Goal: Information Seeking & Learning: Learn about a topic

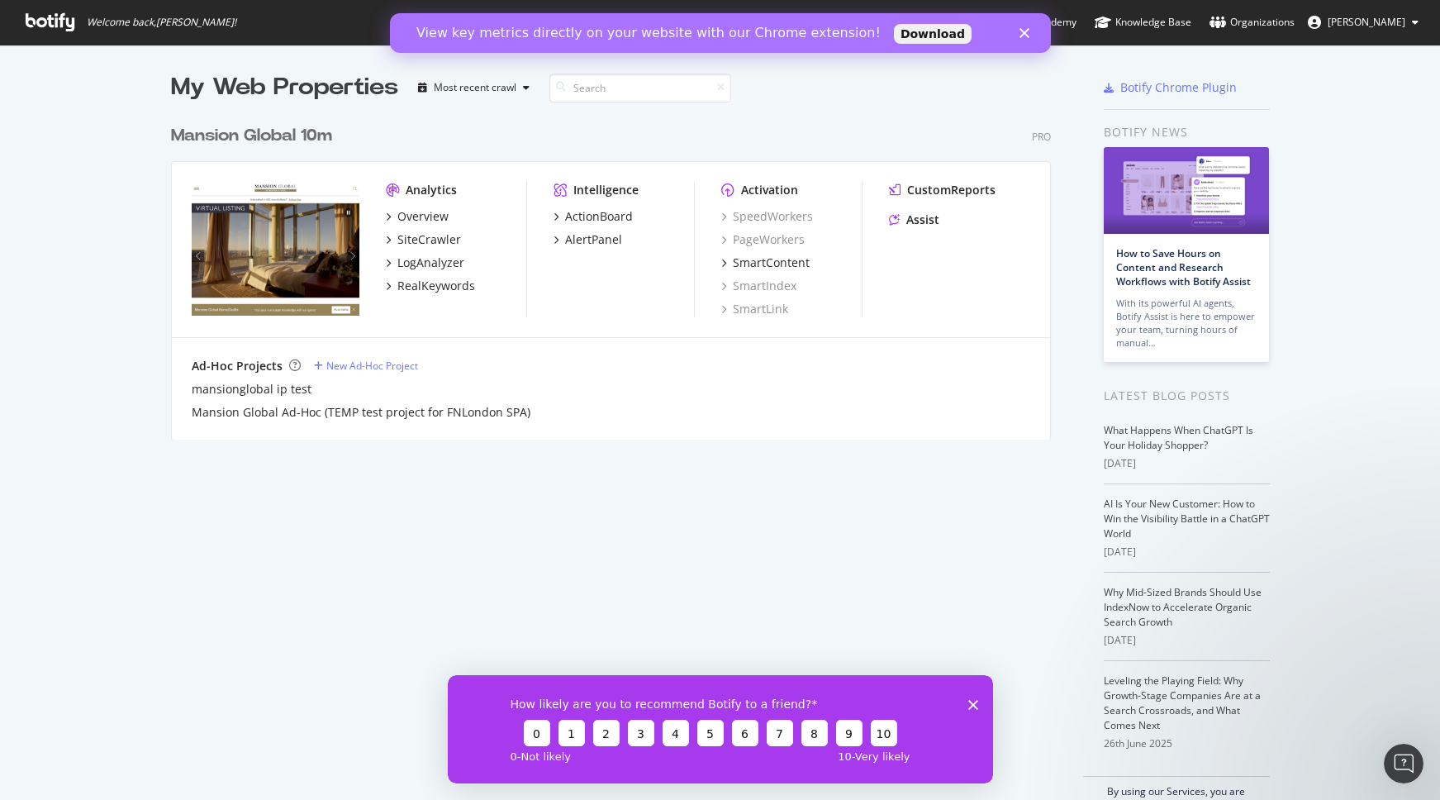
click at [1028, 30] on icon "Close" at bounding box center [1024, 33] width 10 height 10
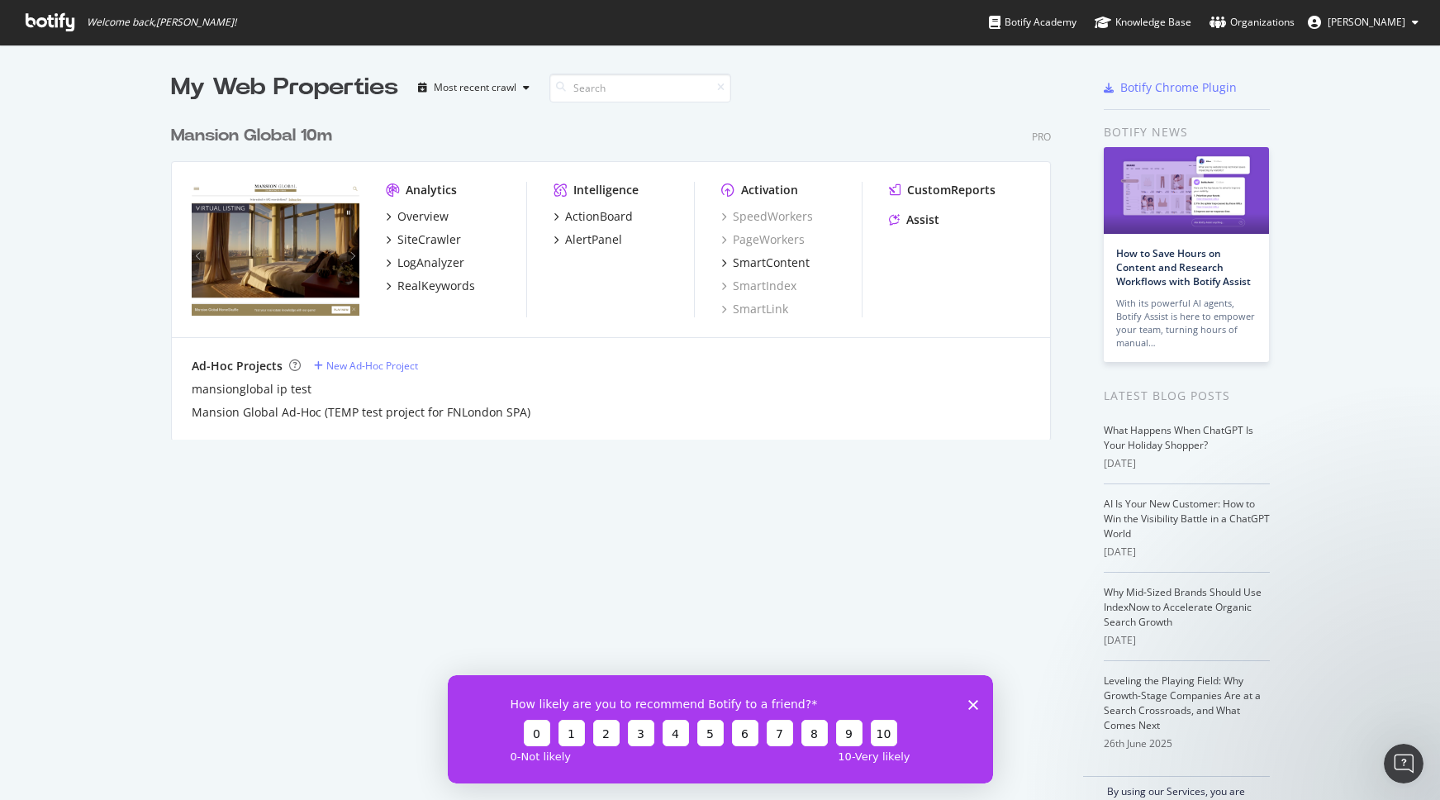
click at [774, 119] on div "Mansion Global 10m Pro Analytics Overview SiteCrawler LogAnalyzer RealKeywords …" at bounding box center [617, 271] width 893 height 335
click at [426, 214] on div "Overview" at bounding box center [422, 216] width 51 height 17
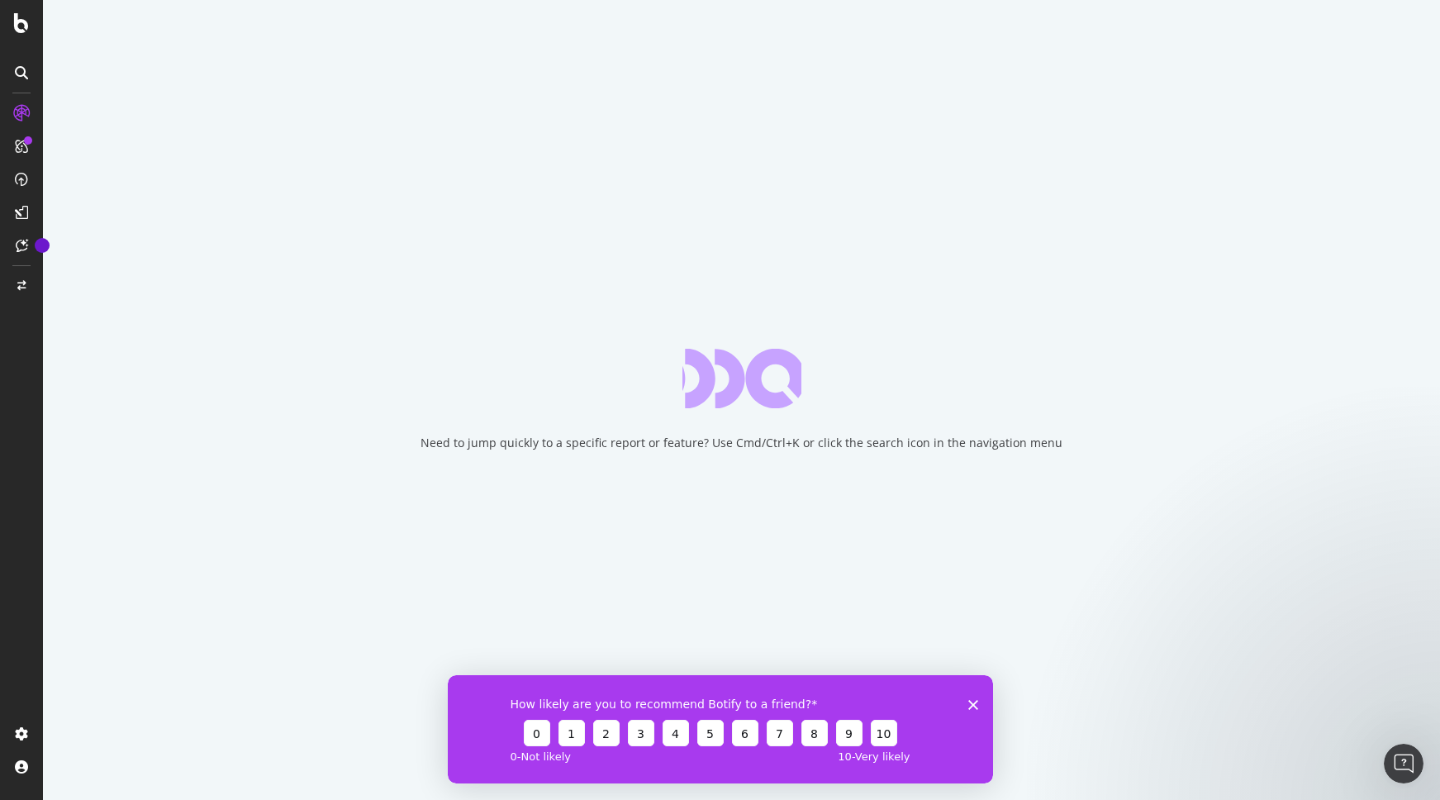
click at [972, 706] on icon "Close survey" at bounding box center [972, 704] width 10 height 10
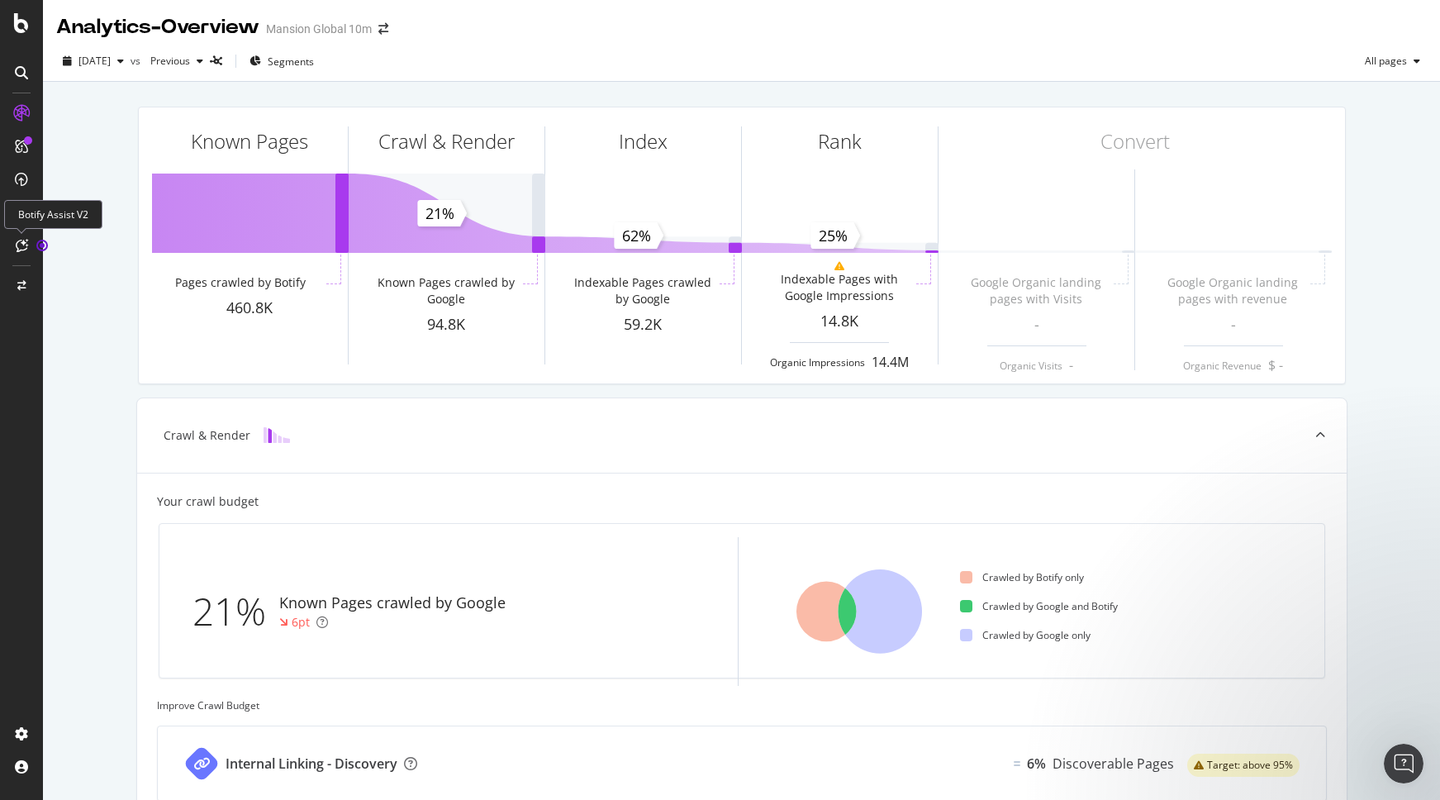
click at [20, 240] on icon at bounding box center [22, 245] width 12 height 13
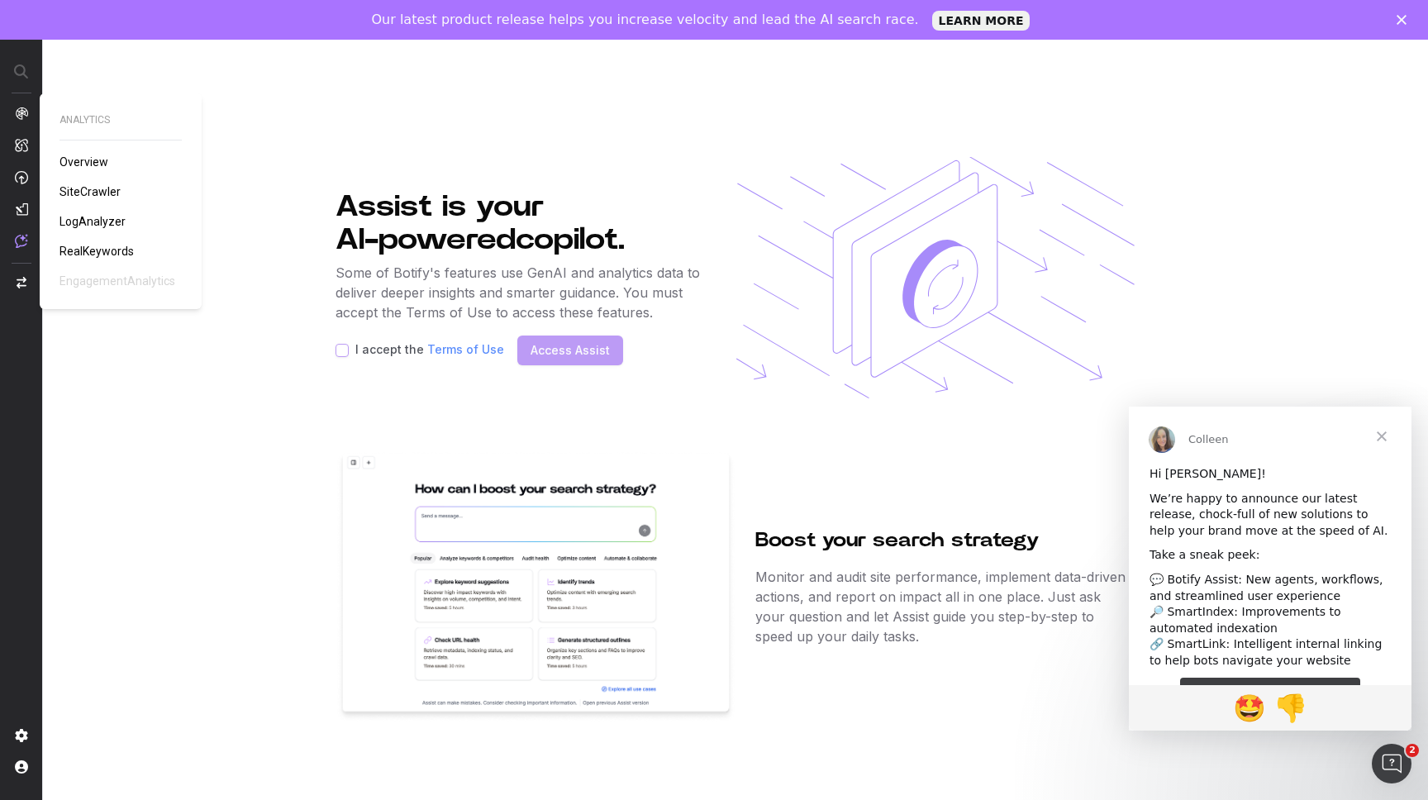
click at [21, 115] on img at bounding box center [21, 113] width 13 height 13
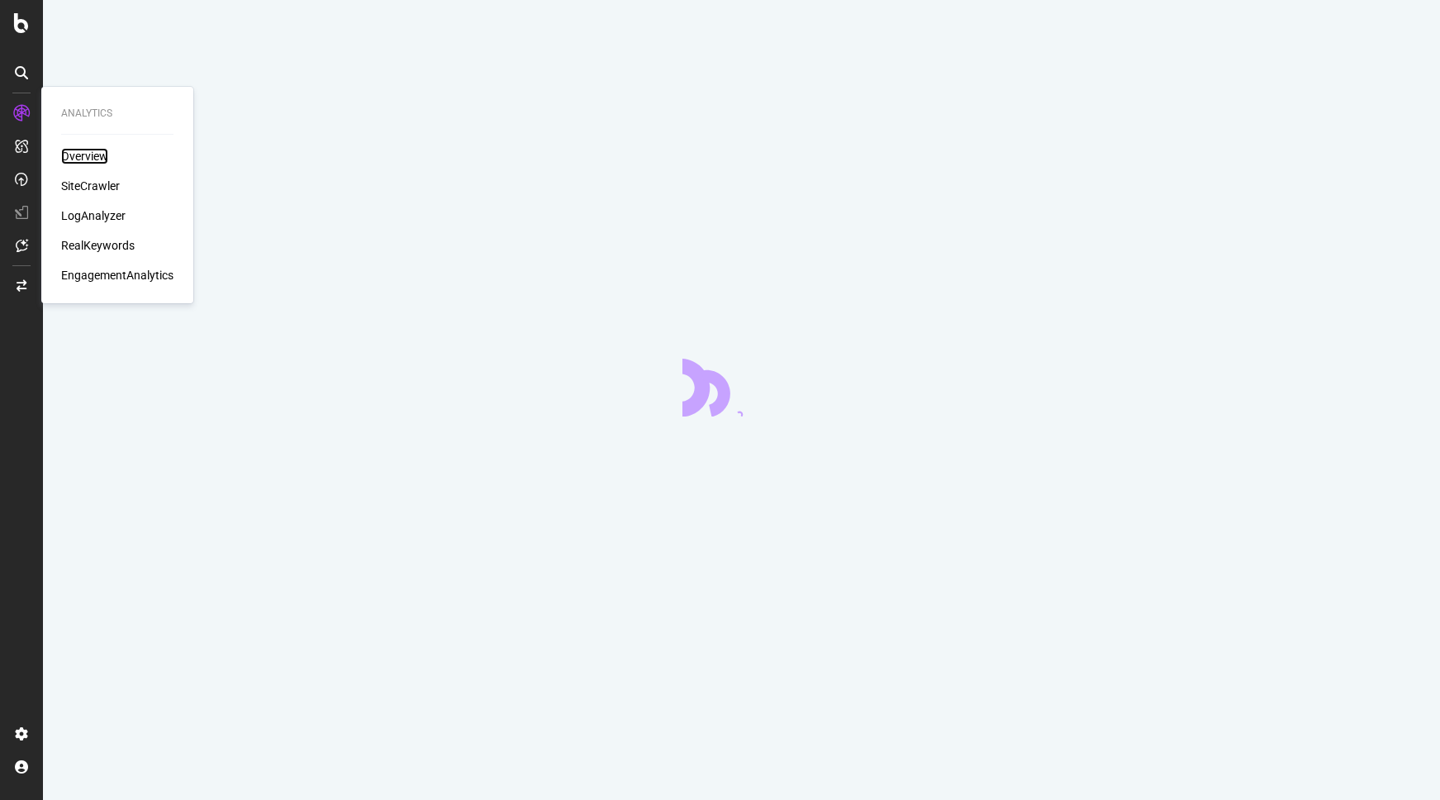
click at [96, 155] on div "Overview" at bounding box center [84, 156] width 47 height 17
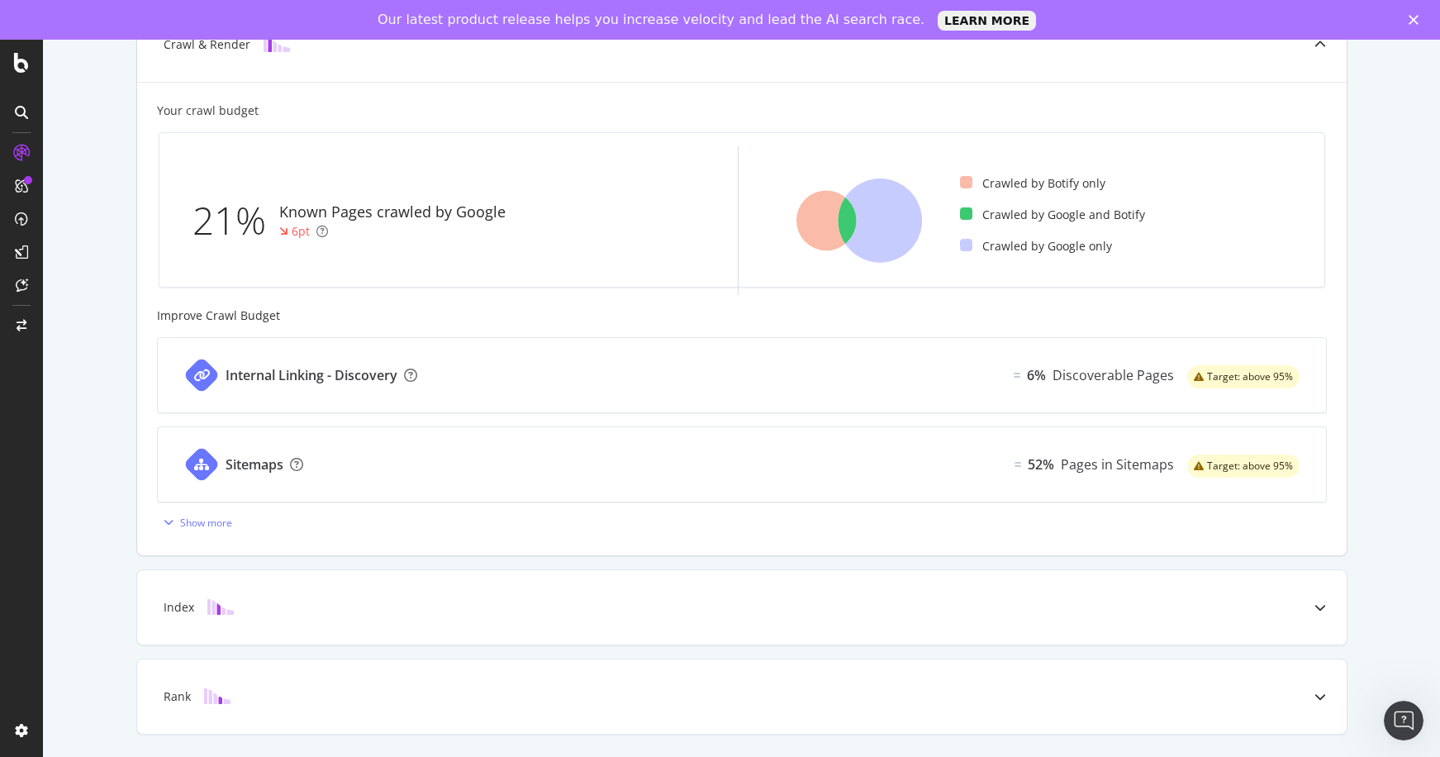
scroll to position [439, 0]
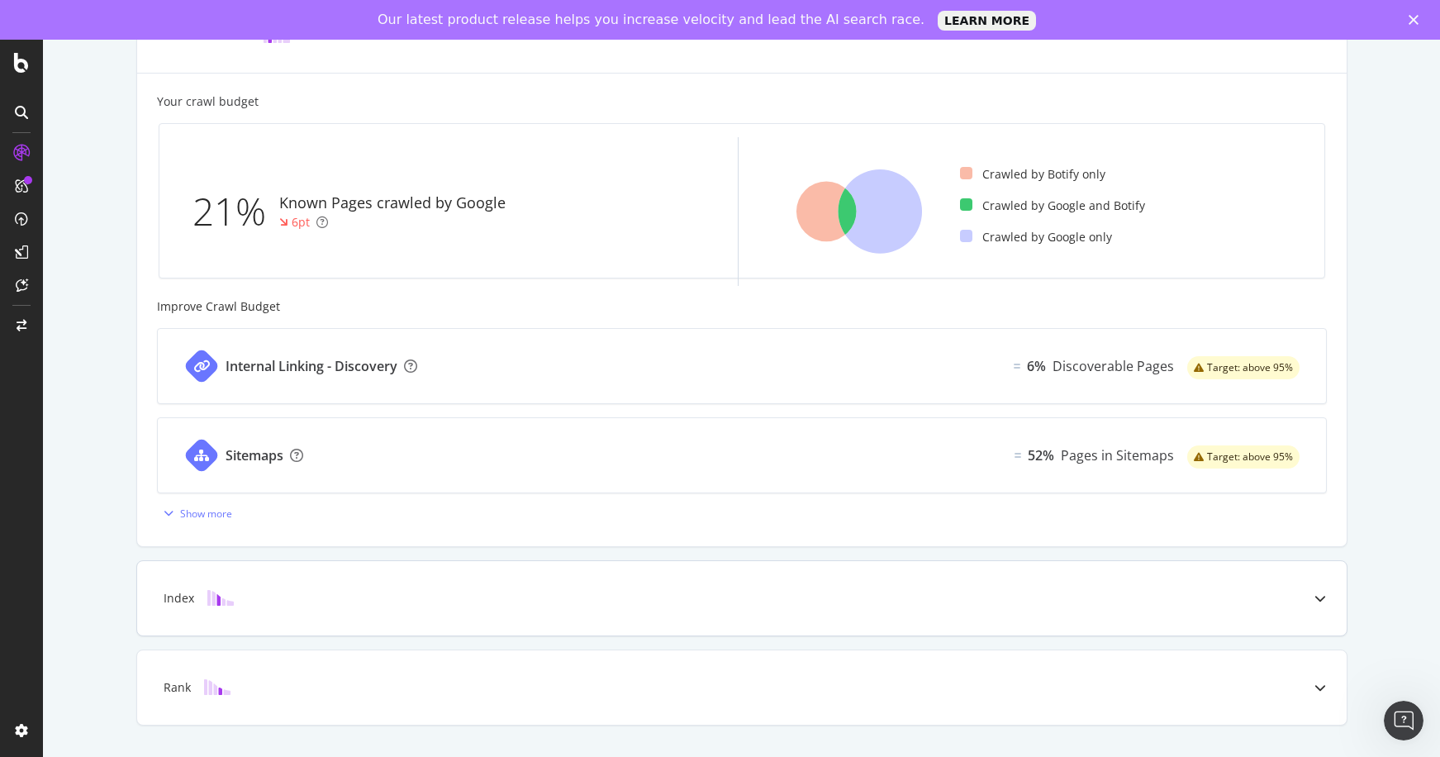
click at [1324, 600] on div at bounding box center [1320, 598] width 53 height 74
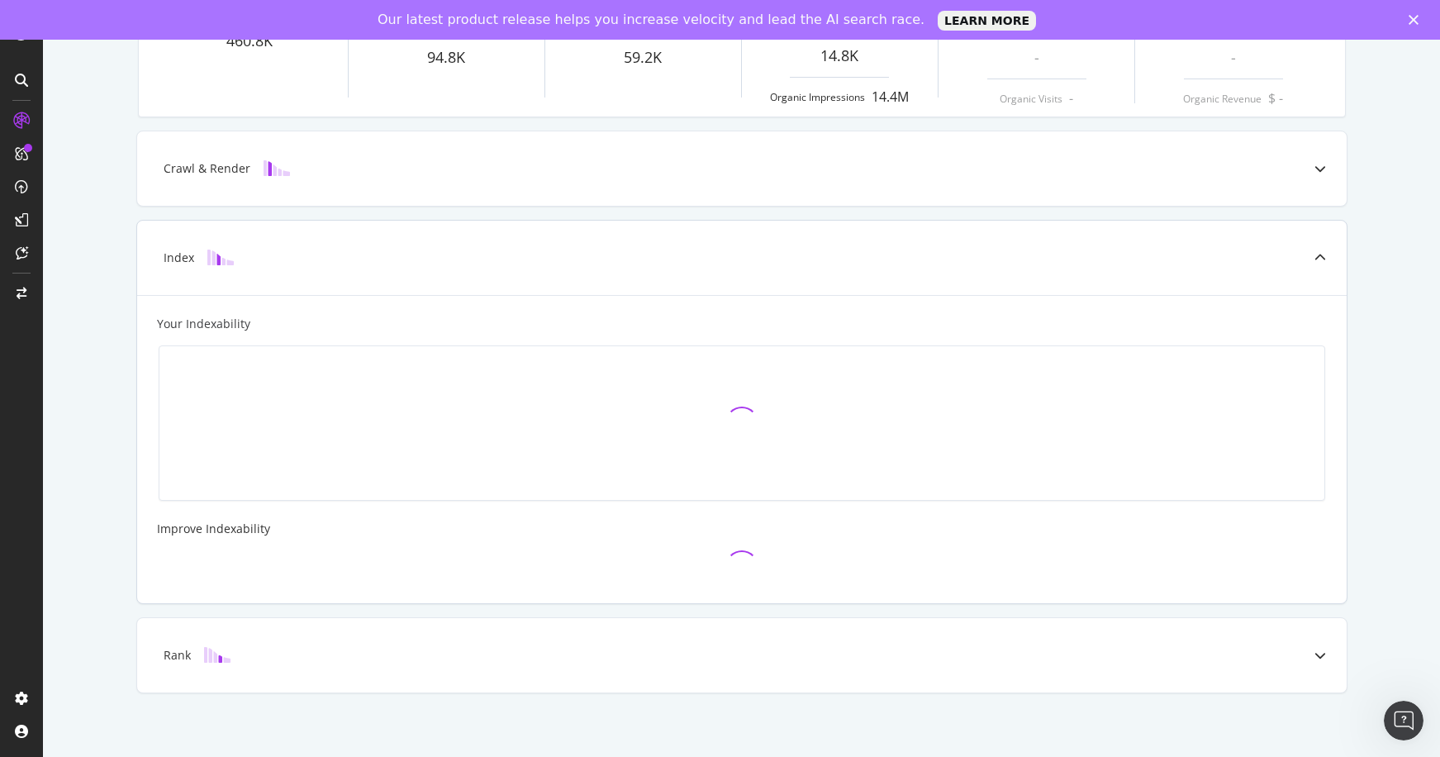
scroll to position [40, 0]
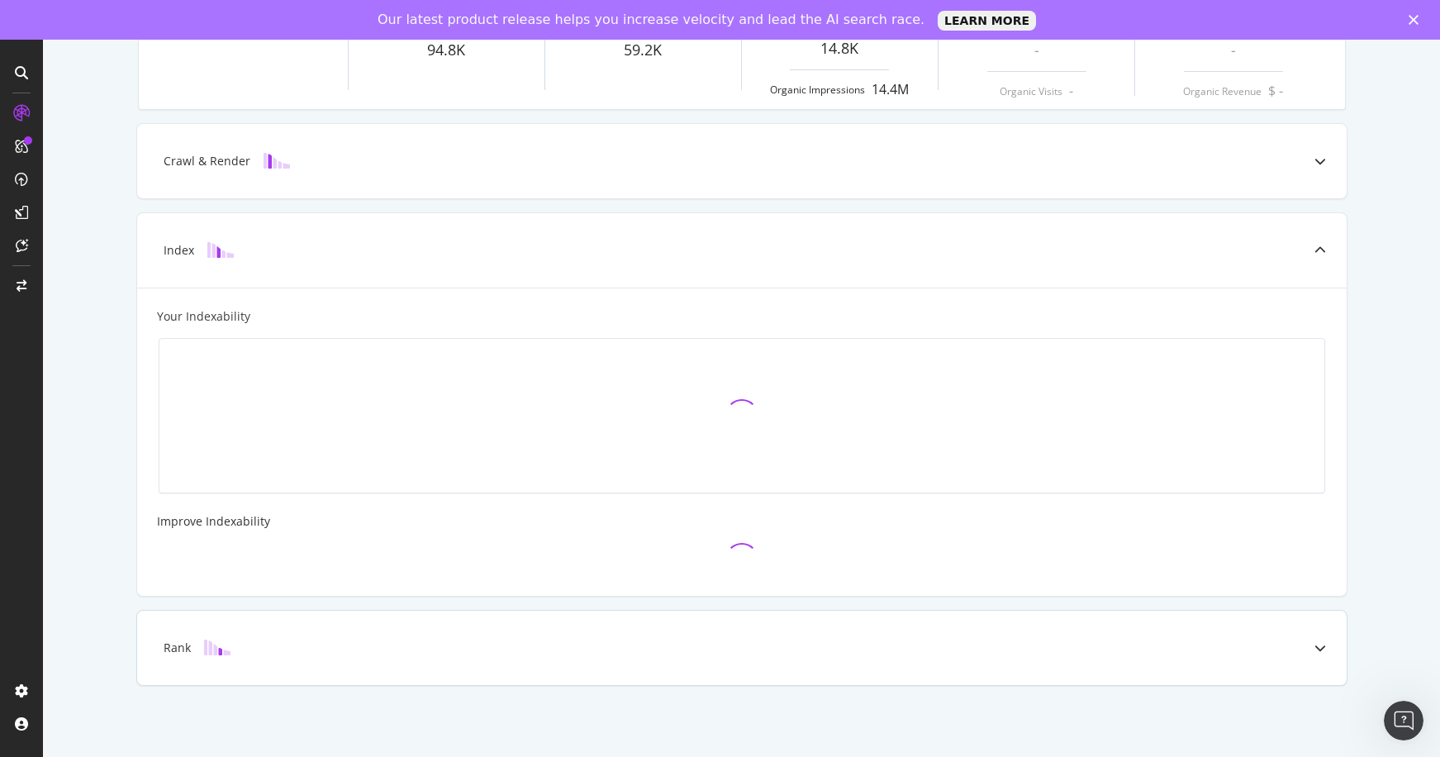
click at [1318, 644] on icon at bounding box center [1320, 648] width 12 height 12
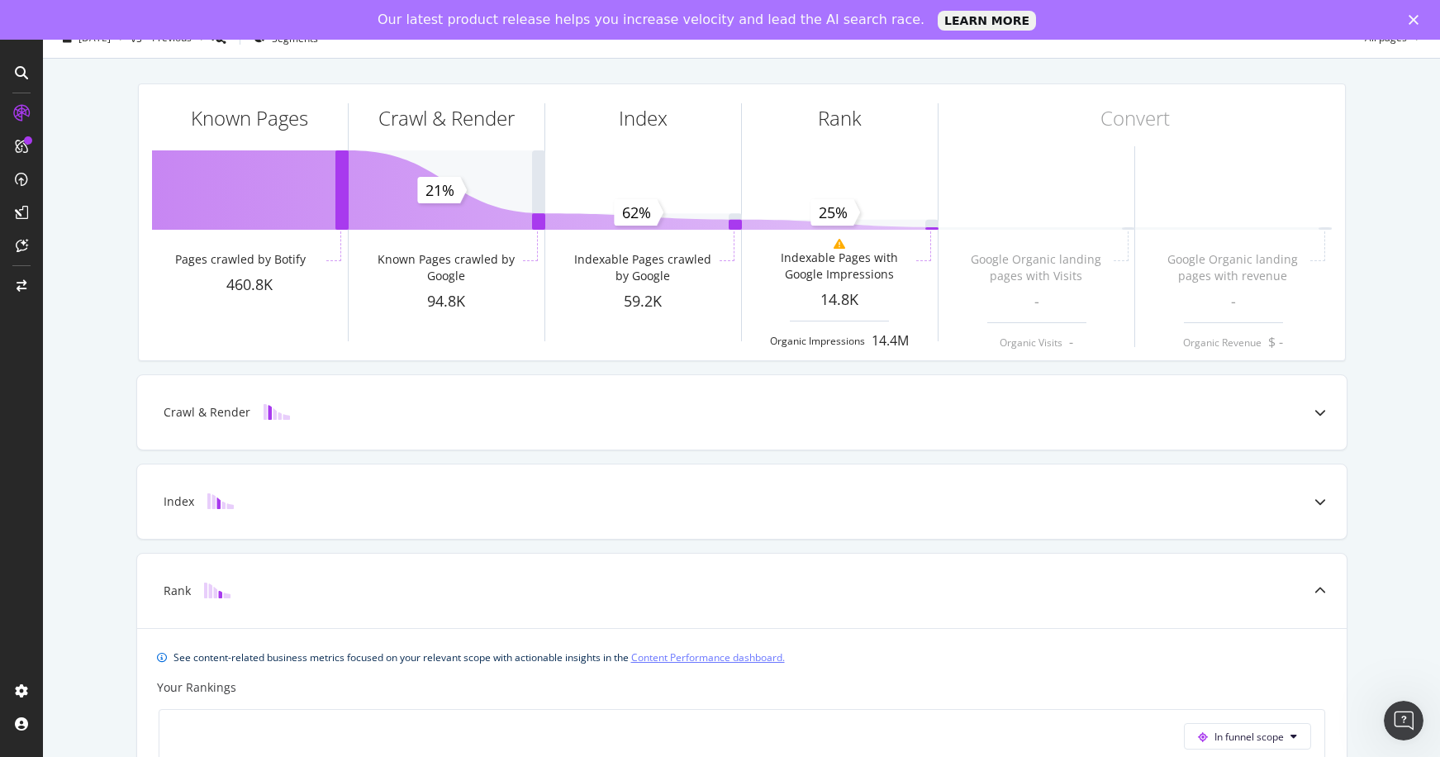
scroll to position [0, 0]
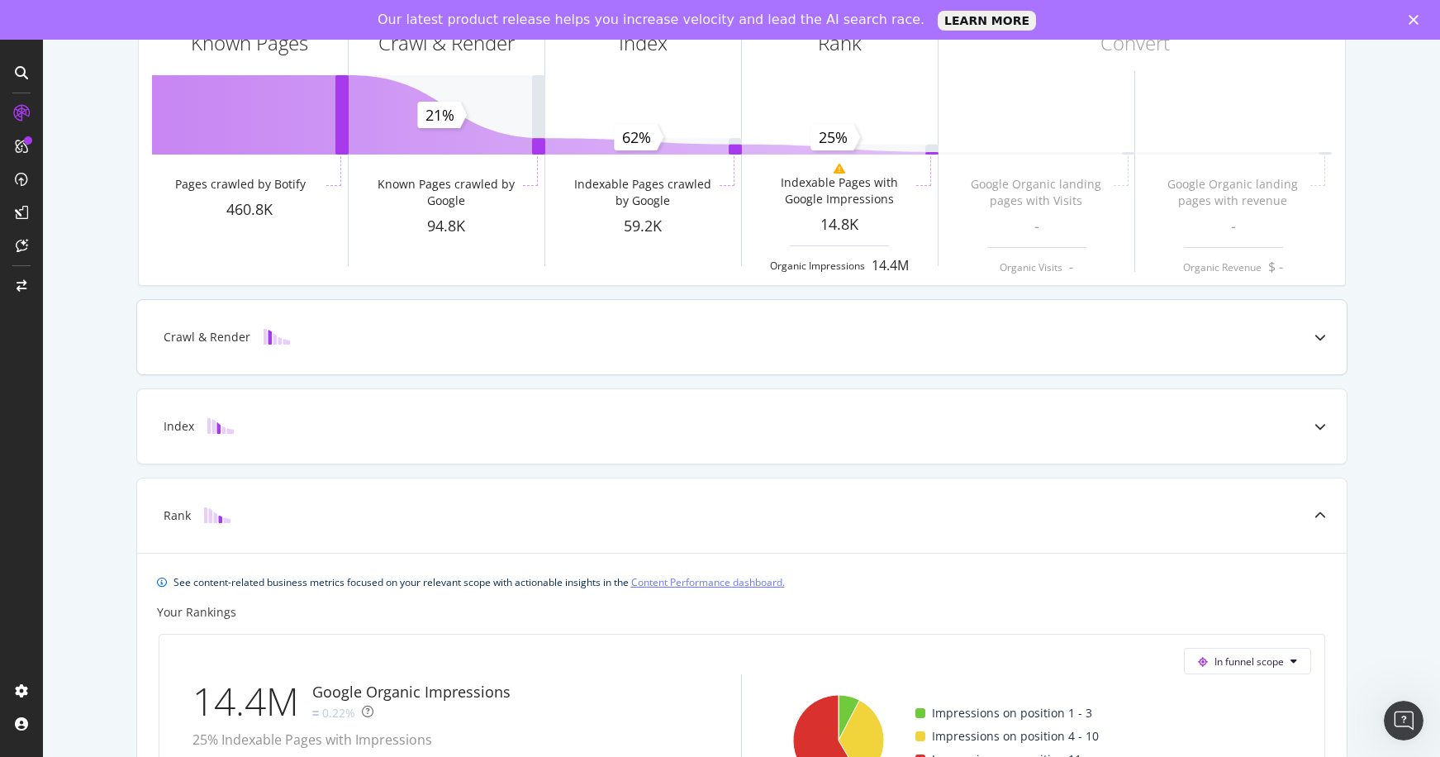
click at [1317, 349] on div at bounding box center [1320, 337] width 53 height 74
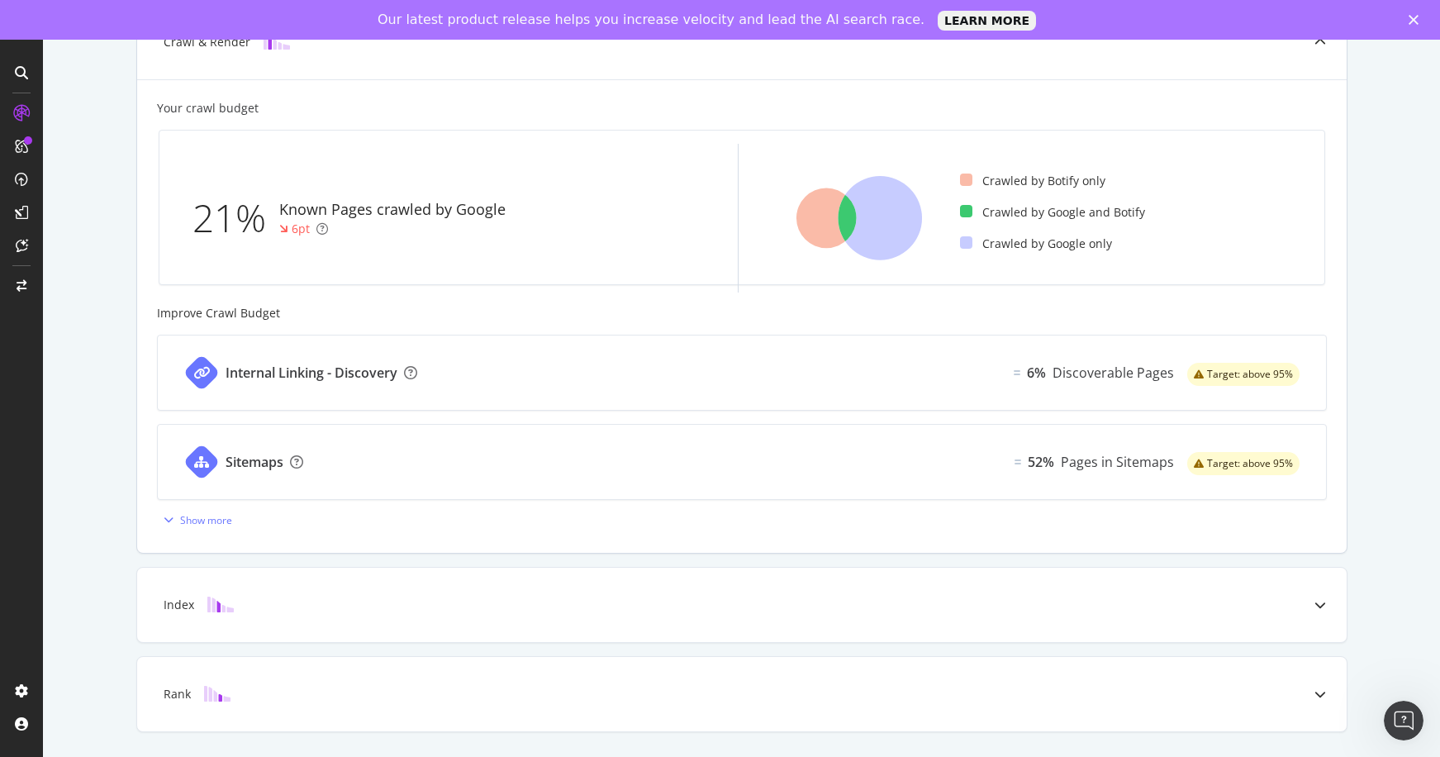
scroll to position [439, 0]
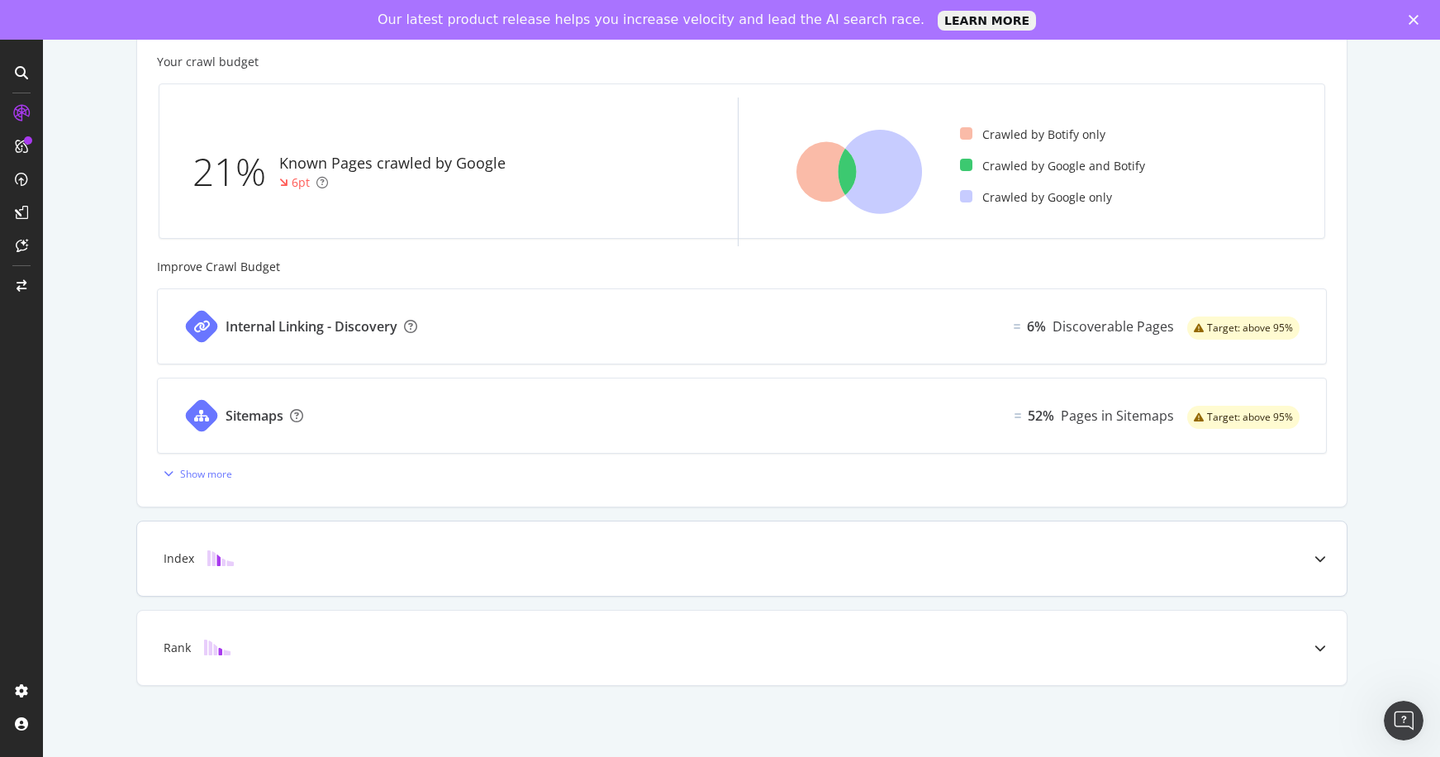
click at [1276, 571] on div "Index" at bounding box center [741, 558] width 1209 height 74
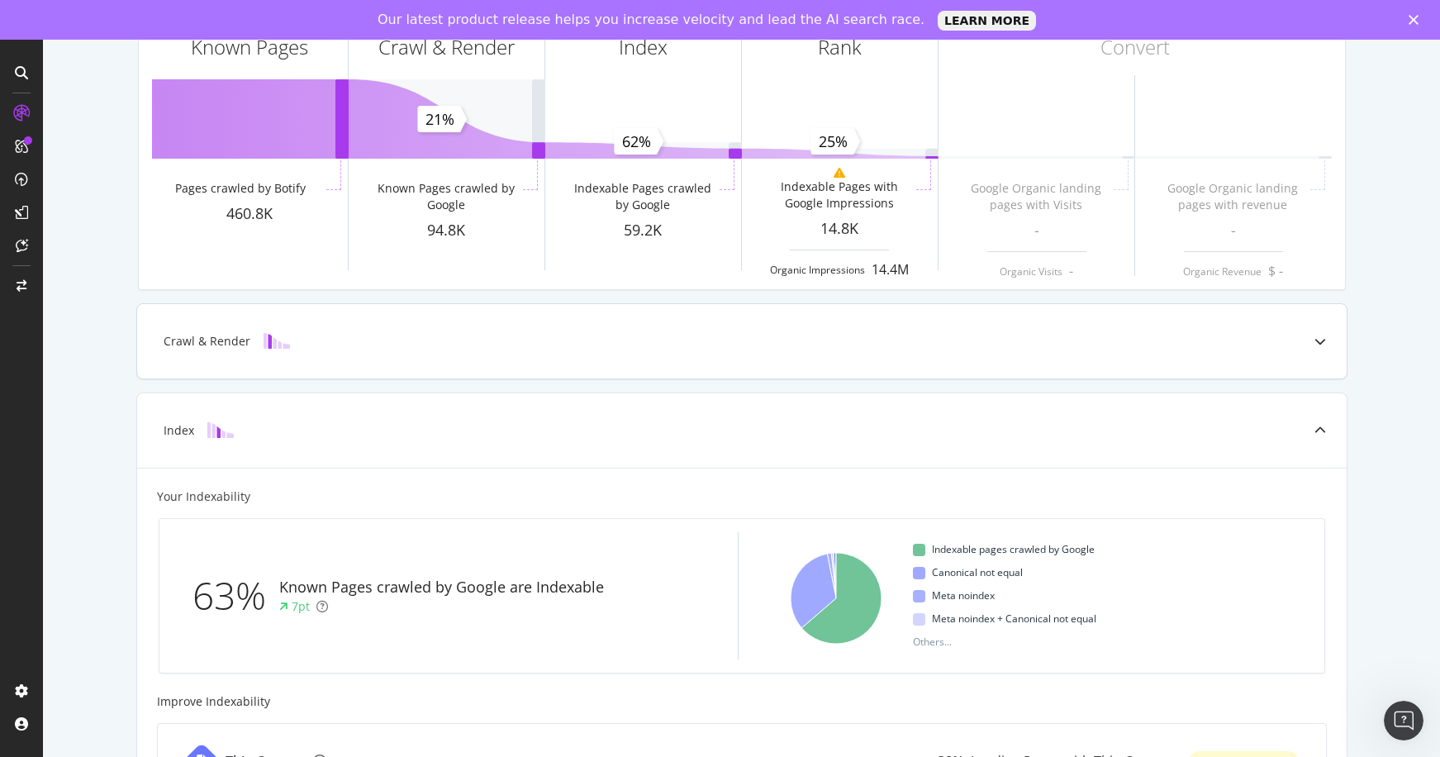
scroll to position [96, 0]
click at [1167, 428] on div "Index" at bounding box center [716, 428] width 1144 height 17
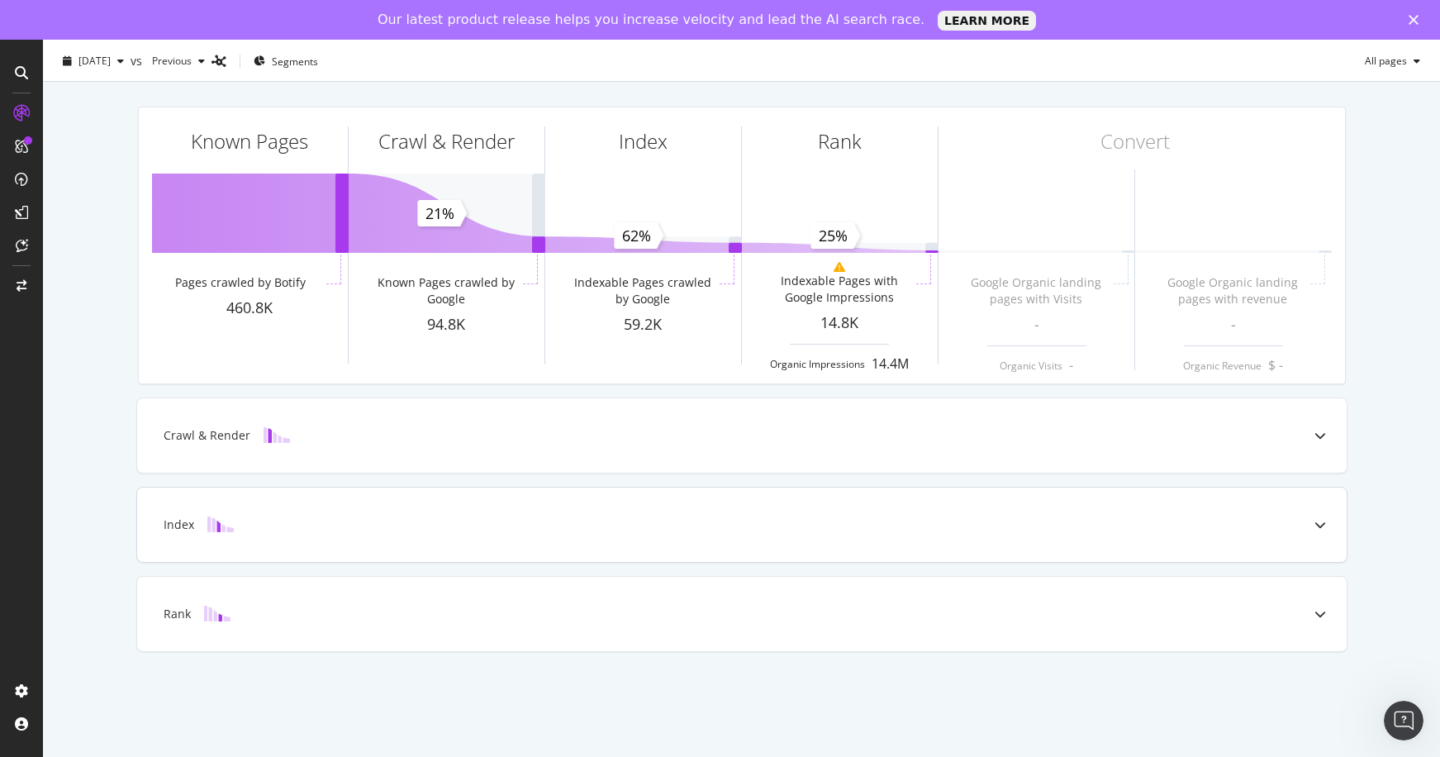
scroll to position [0, 0]
click at [555, 668] on div "Known Pages Pages crawled by Botify 460.8K Crawl & Render Known Pages crawled b…" at bounding box center [741, 402] width 1397 height 641
click at [595, 597] on div "Rank" at bounding box center [741, 614] width 1209 height 74
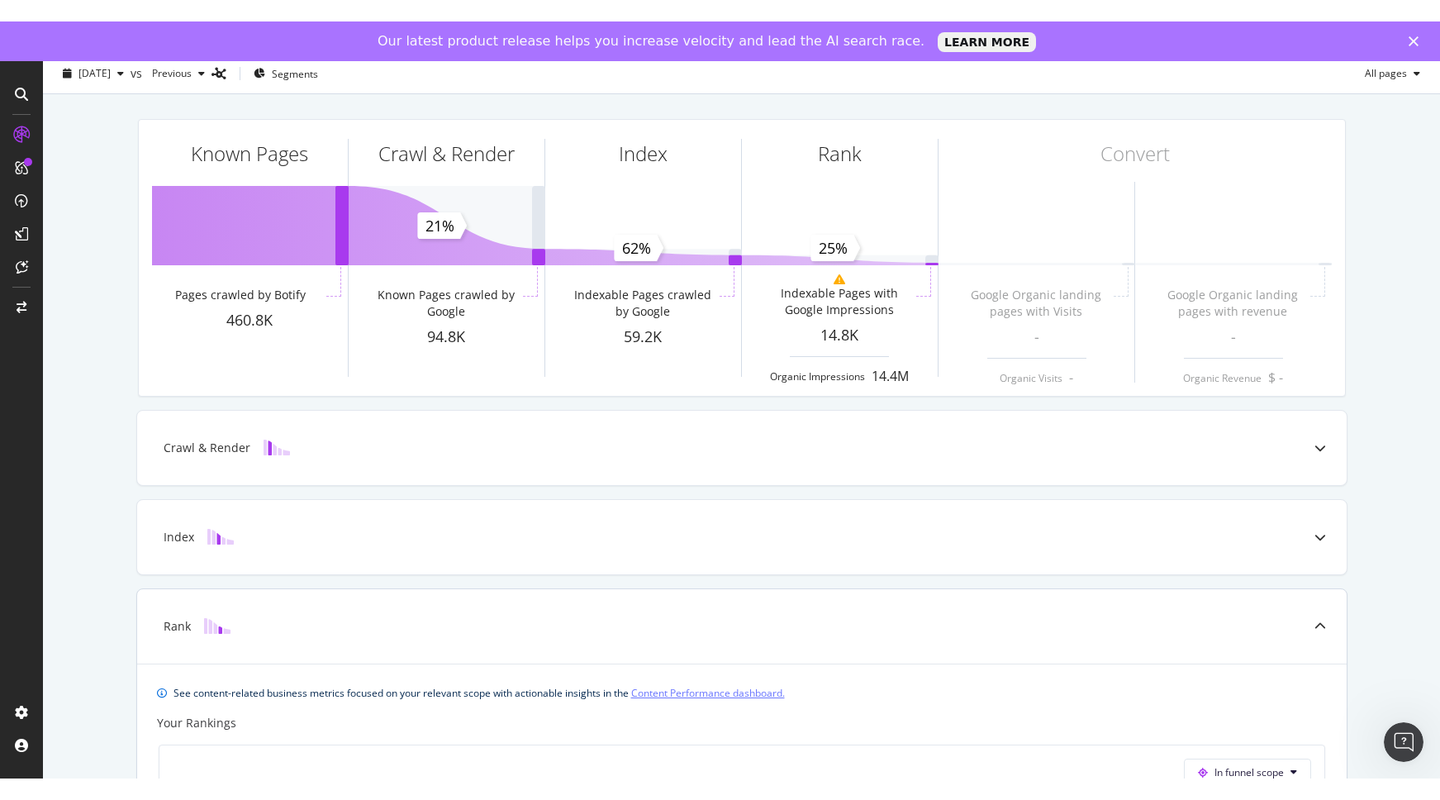
scroll to position [8, 0]
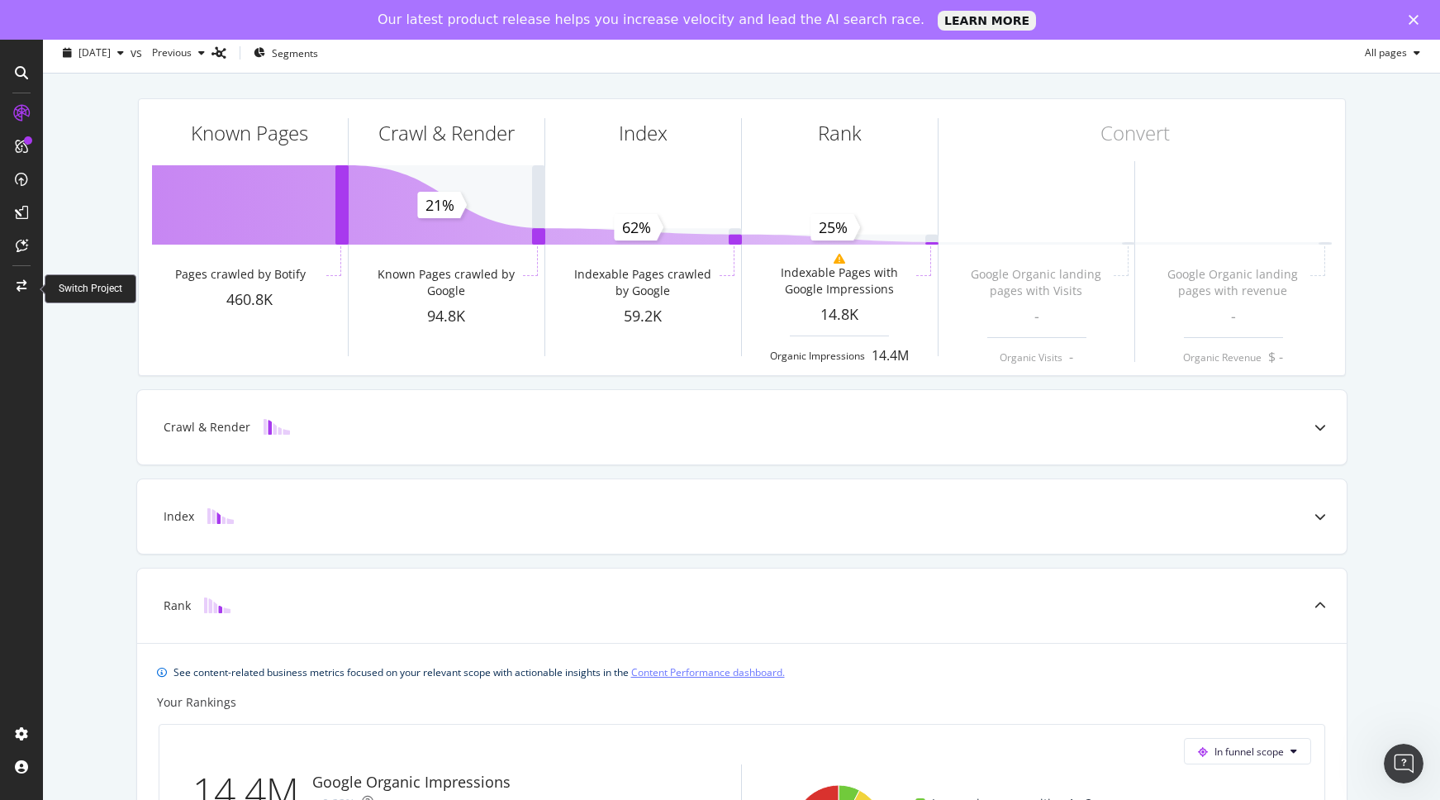
click at [20, 285] on icon at bounding box center [22, 286] width 10 height 12
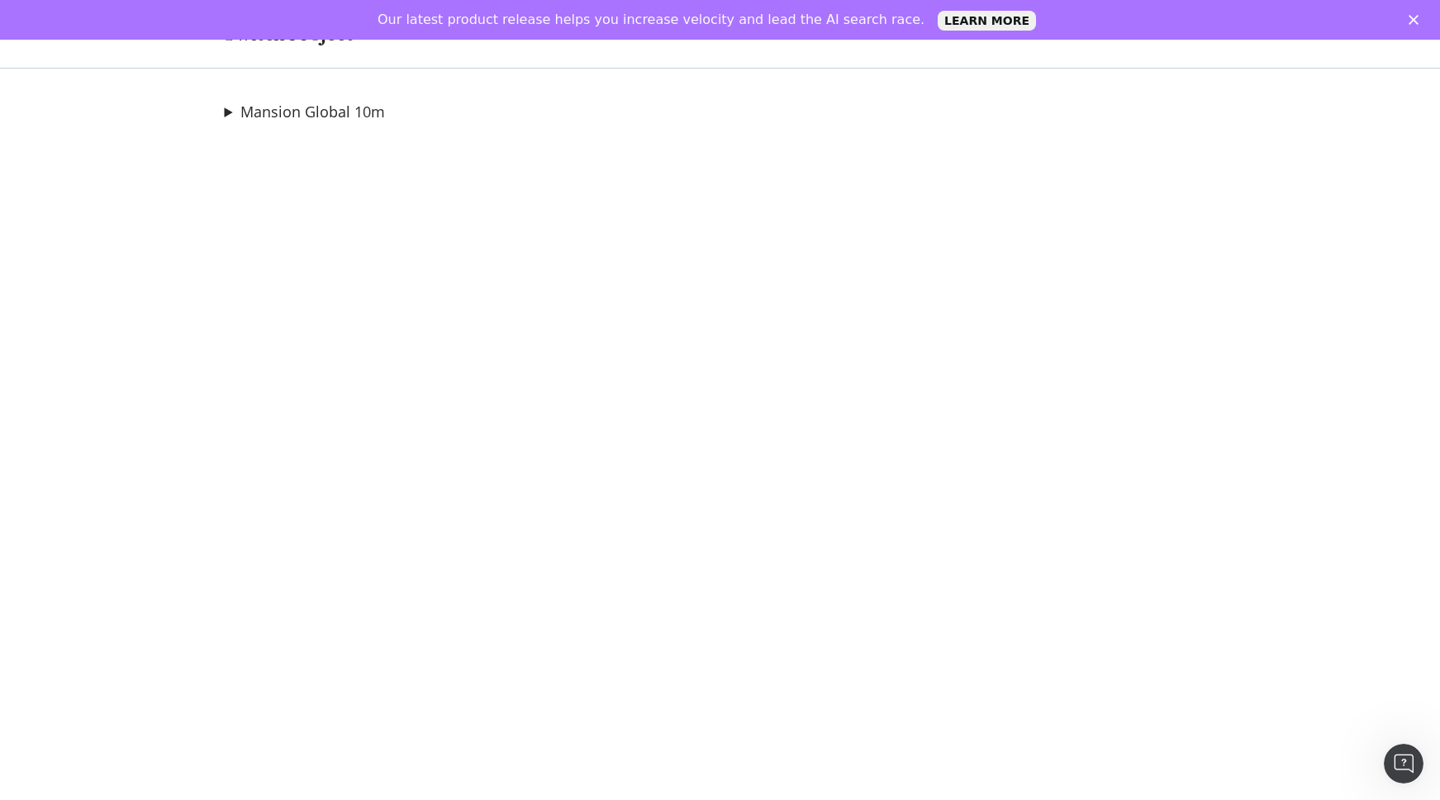
drag, startPoint x: 1397, startPoint y: 21, endPoint x: 1433, endPoint y: 17, distance: 35.9
click at [1397, 21] on div "Our latest product release helps you increase velocity and lead the AI search r…" at bounding box center [720, 20] width 1440 height 26
click at [1414, 20] on polygon "Close" at bounding box center [1414, 20] width 10 height 10
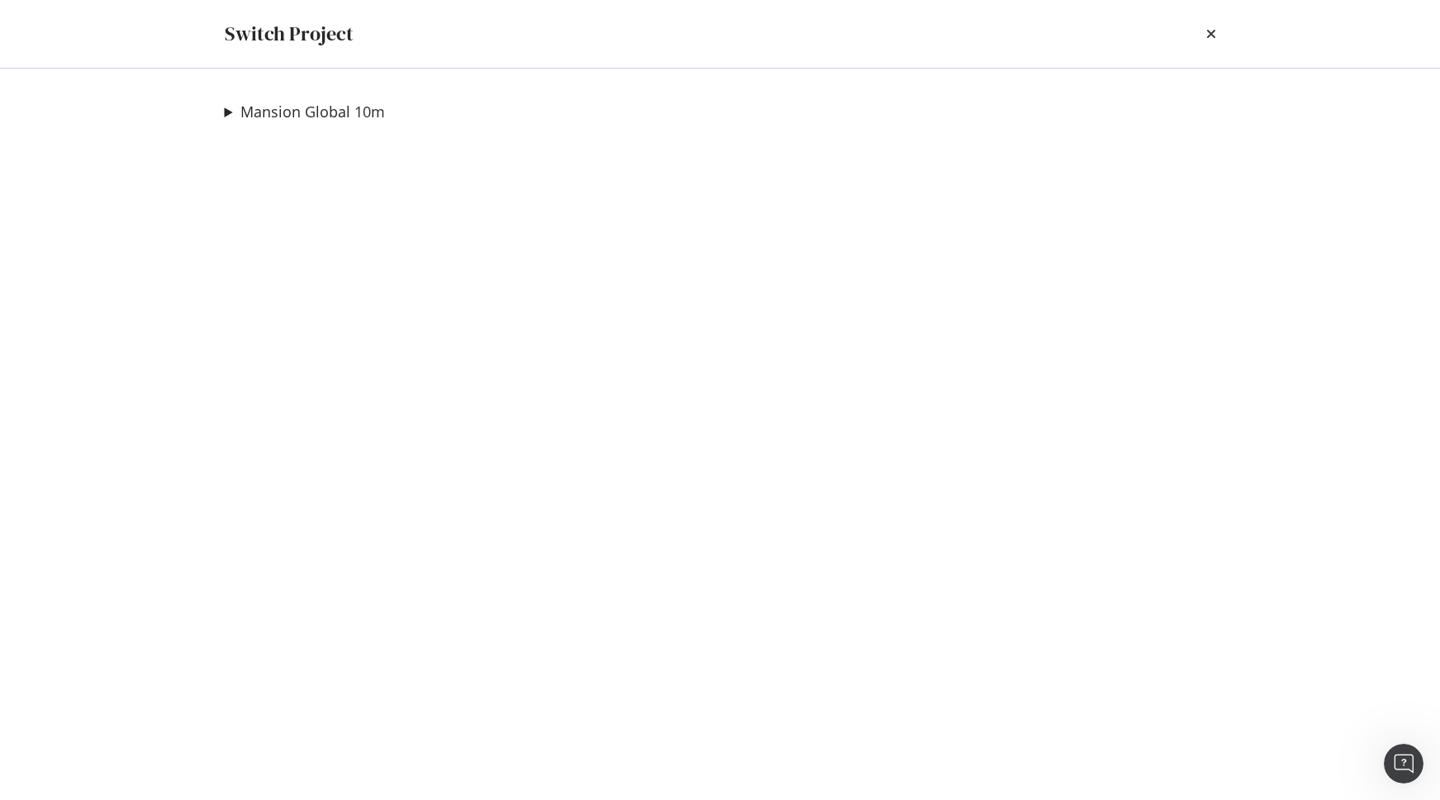
click at [591, 131] on div "Mansion Global 10m mansionglobal ip test Ad-Hoc Project Mansion Global Ad-Hoc (…" at bounding box center [720, 434] width 1057 height 731
click at [229, 118] on summary "Mansion Global 10m" at bounding box center [305, 112] width 160 height 21
click at [275, 238] on div "Mansion Global 10m mansionglobal ip test Ad-Hoc Project Mansion Global Ad-Hoc (…" at bounding box center [720, 434] width 1057 height 731
